Goal: Check status: Check status

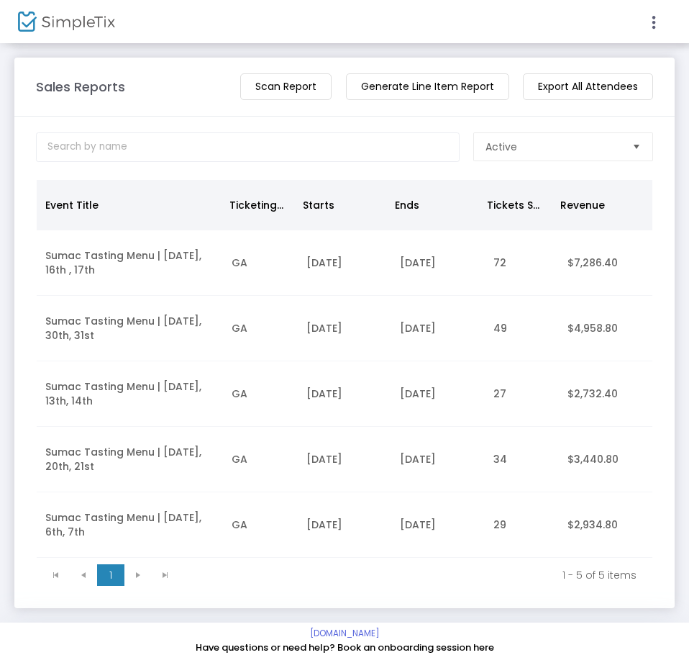
click at [544, 131] on m-panel-content "Active Event Title Ticketing Mode Starts Ends Tickets Sold Revenue Sumac Tastin…" at bounding box center [344, 362] width 660 height 491
click at [541, 151] on span "Active" at bounding box center [553, 147] width 135 height 14
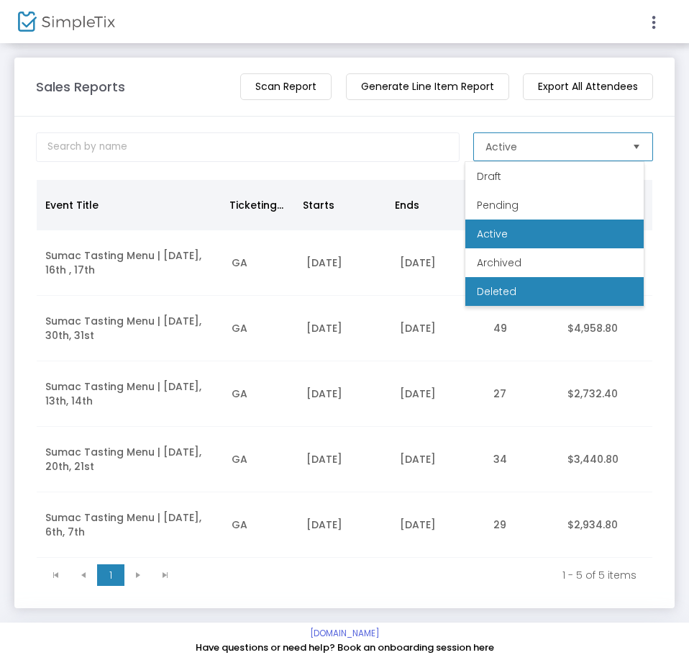
click at [519, 278] on li "Deleted" at bounding box center [554, 291] width 178 height 29
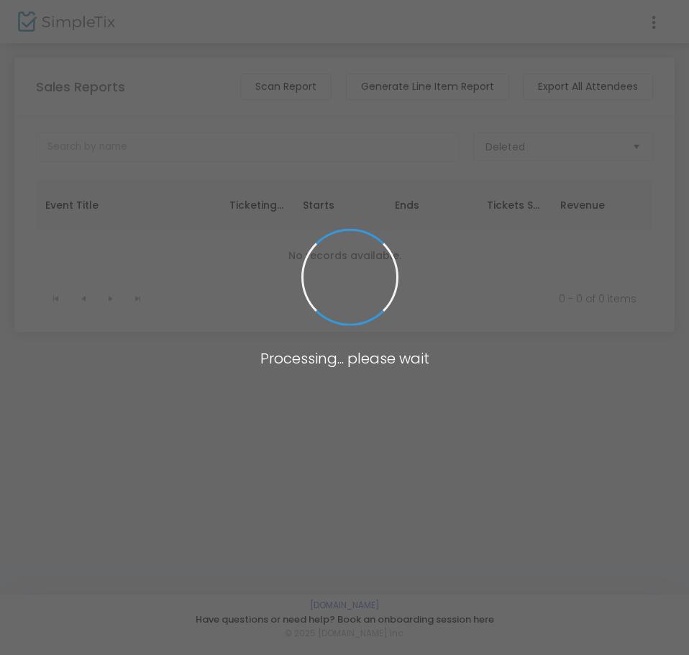
click at [539, 152] on span at bounding box center [344, 327] width 689 height 655
click at [529, 150] on span "Deleted" at bounding box center [553, 147] width 135 height 14
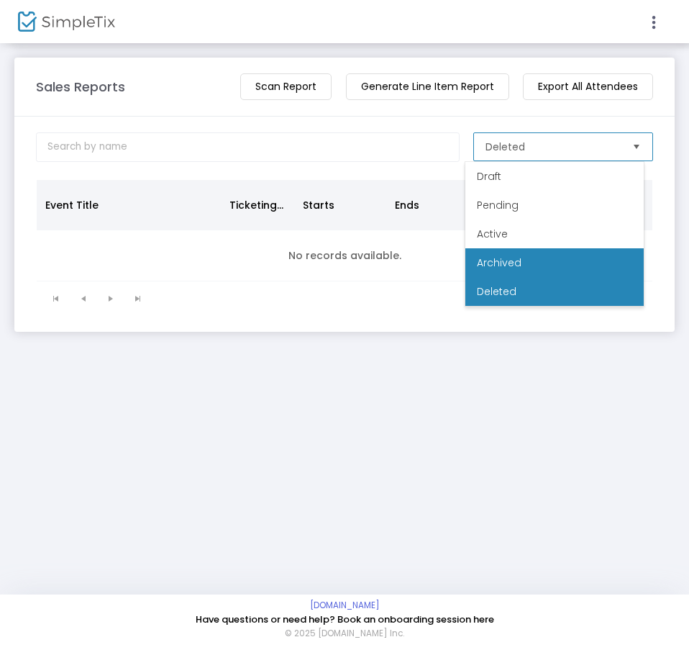
click at [519, 256] on span "Archived" at bounding box center [499, 262] width 45 height 14
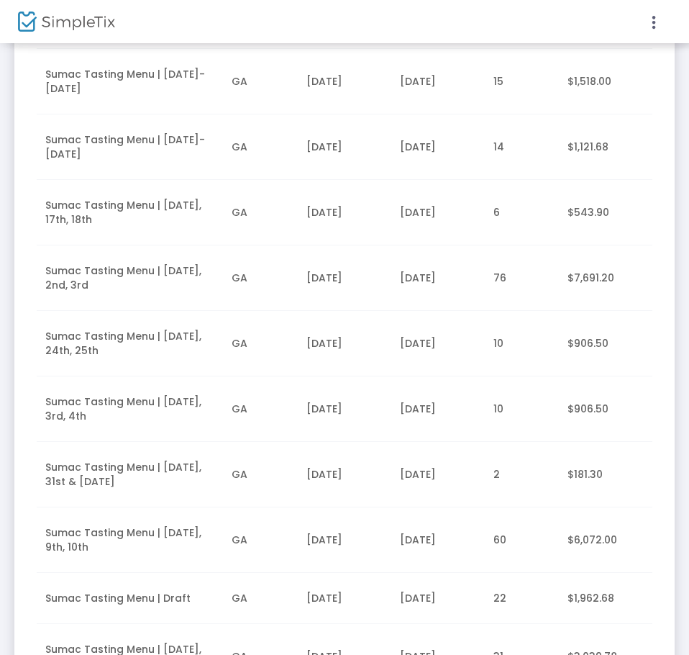
scroll to position [507, 0]
